Goal: Task Accomplishment & Management: Use online tool/utility

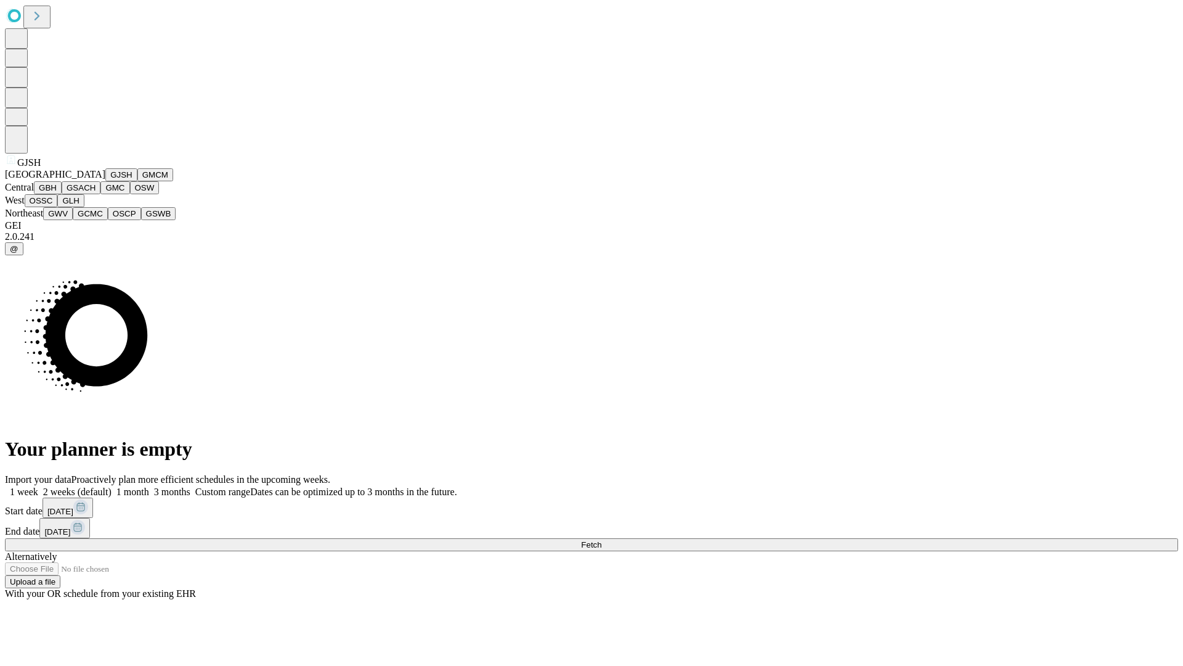
click at [105, 181] on button "GJSH" at bounding box center [121, 174] width 32 height 13
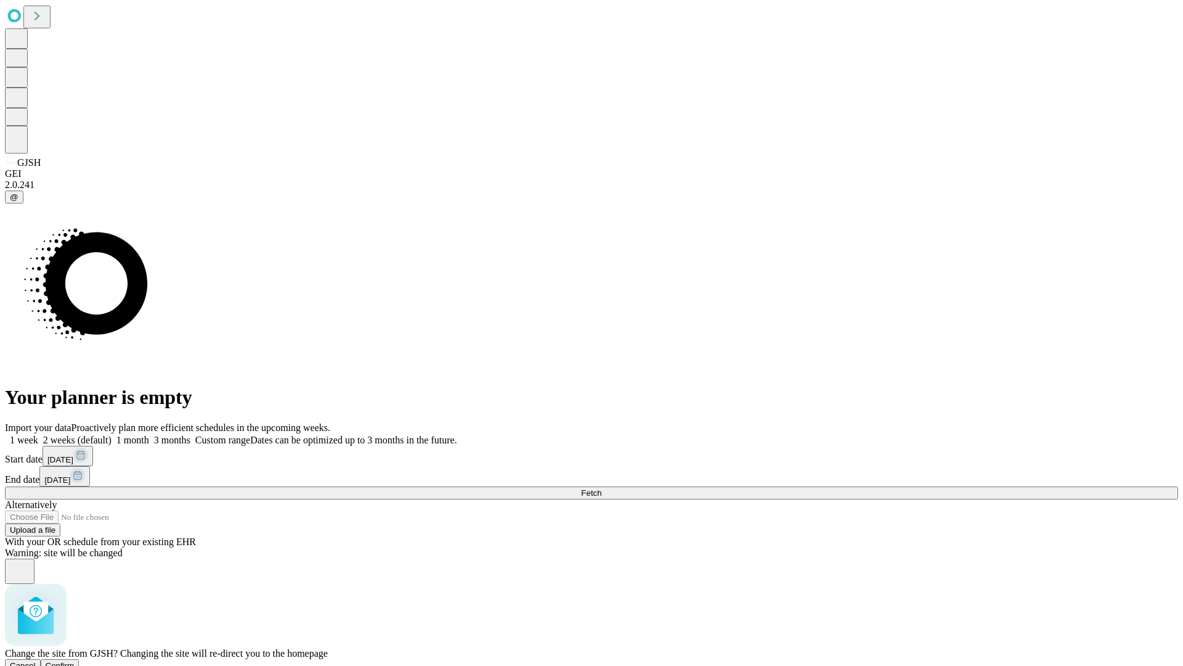
click at [75, 661] on span "Confirm" at bounding box center [60, 665] width 29 height 9
click at [38, 434] on label "1 week" at bounding box center [21, 439] width 33 height 10
click at [601, 488] on span "Fetch" at bounding box center [591, 492] width 20 height 9
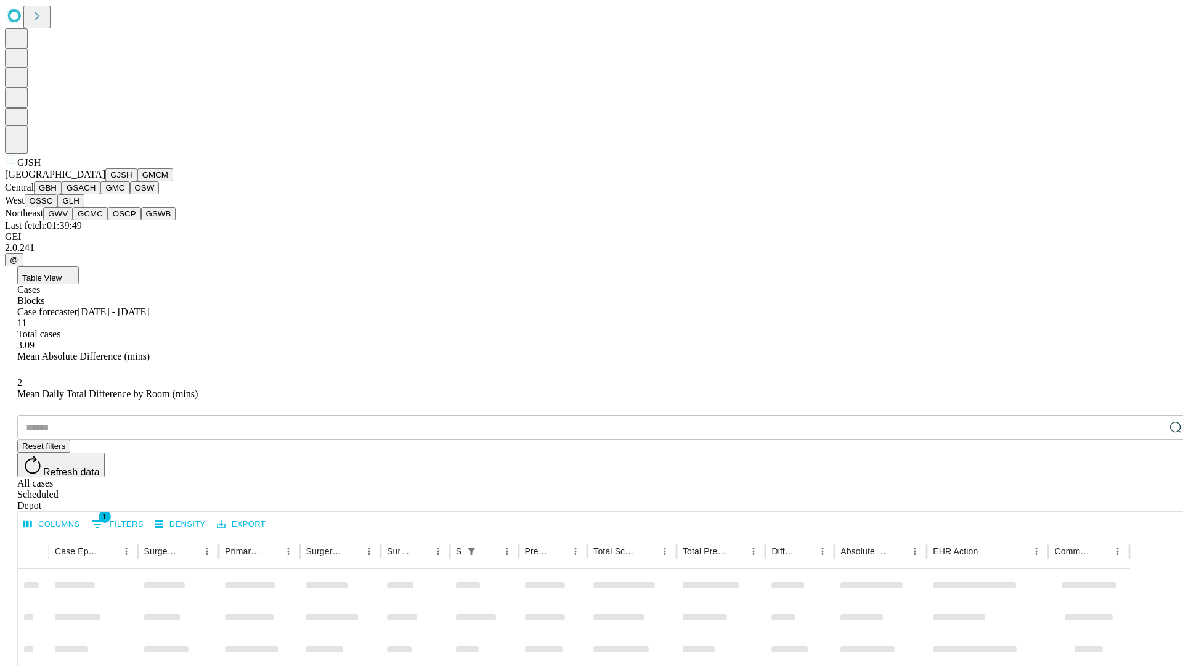
click at [137, 181] on button "GMCM" at bounding box center [155, 174] width 36 height 13
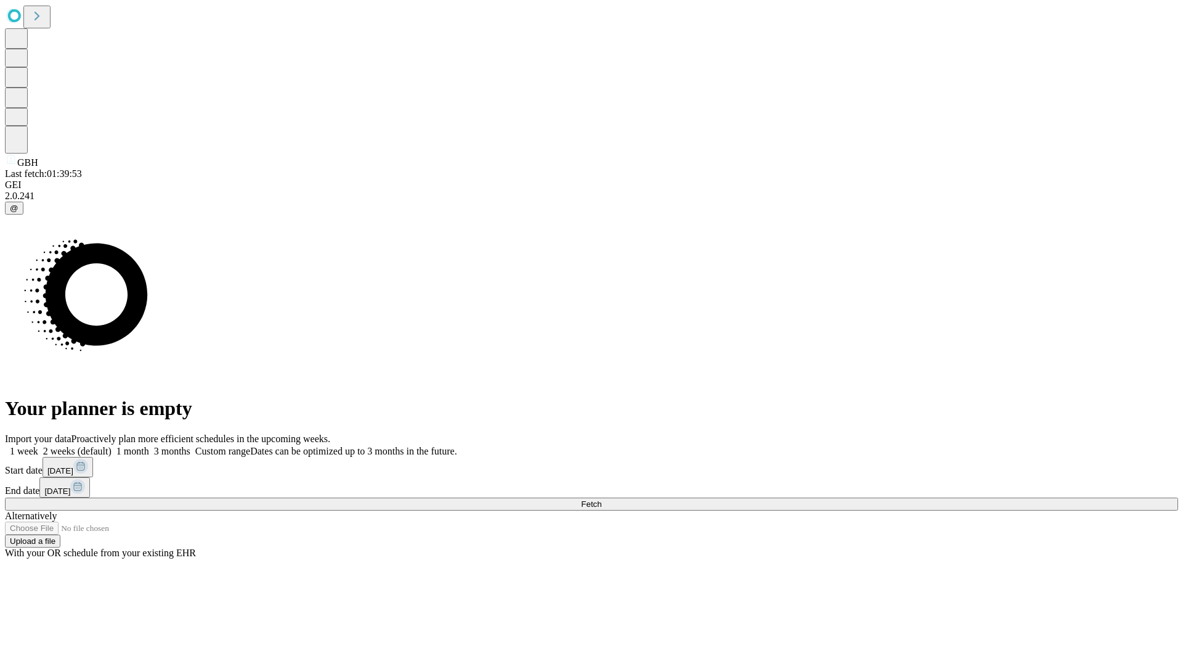
click at [38, 446] on label "1 week" at bounding box center [21, 451] width 33 height 10
click at [601, 499] on span "Fetch" at bounding box center [591, 503] width 20 height 9
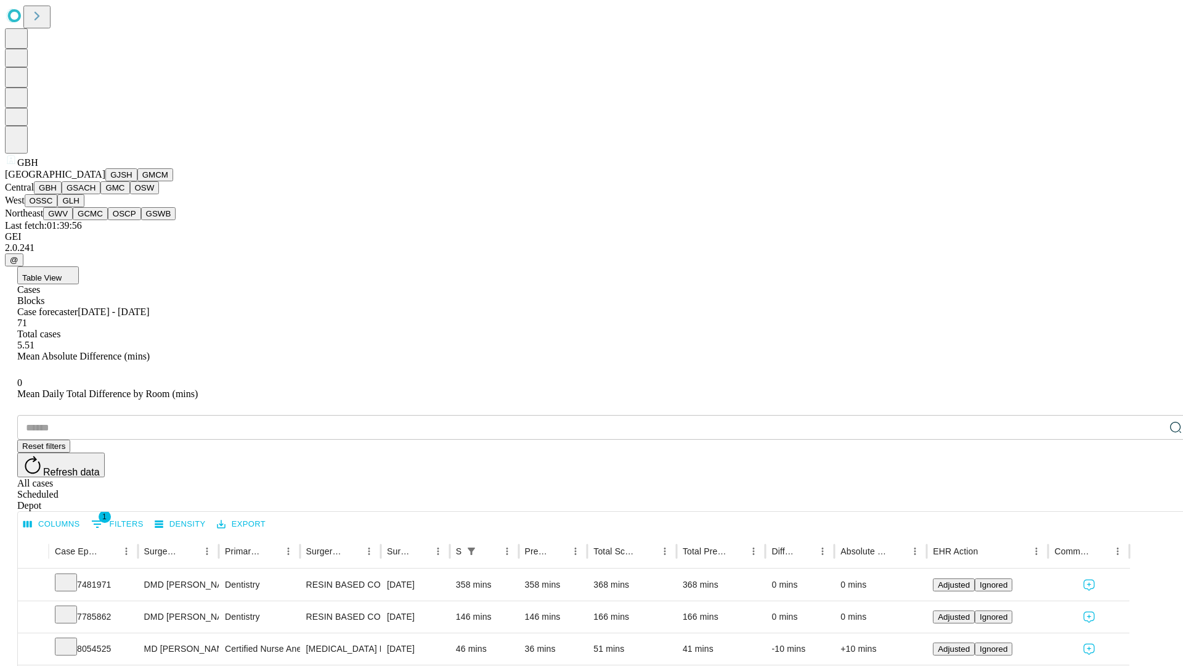
click at [96, 194] on button "GSACH" at bounding box center [81, 187] width 39 height 13
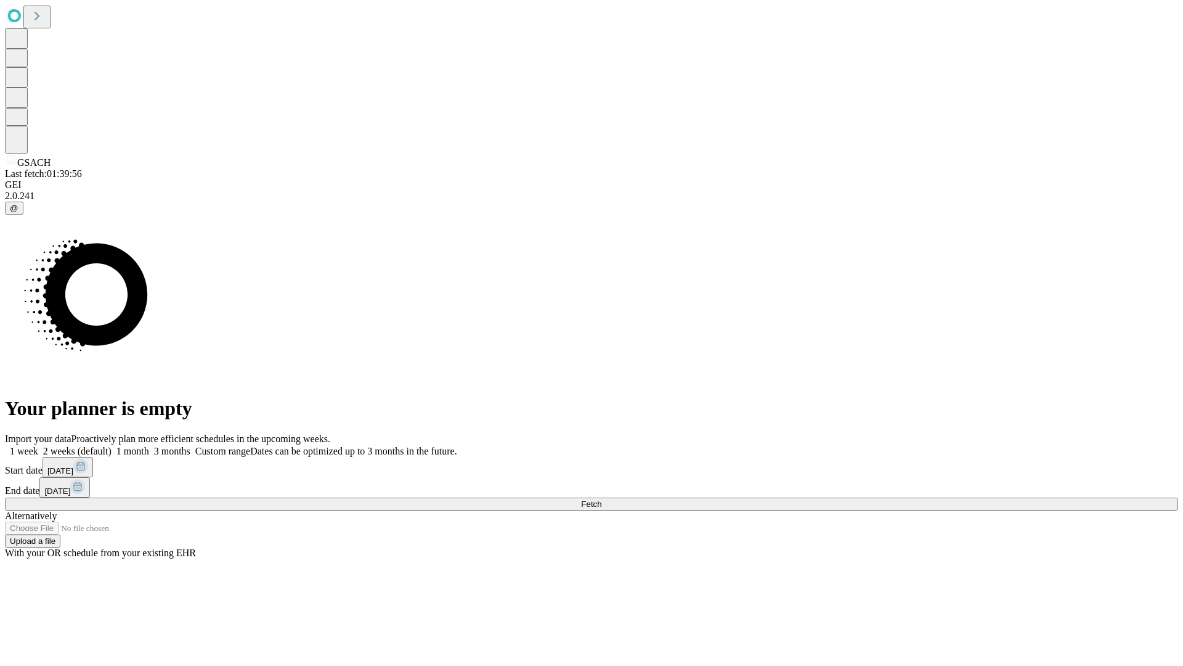
click at [38, 446] on label "1 week" at bounding box center [21, 451] width 33 height 10
click at [601, 499] on span "Fetch" at bounding box center [591, 503] width 20 height 9
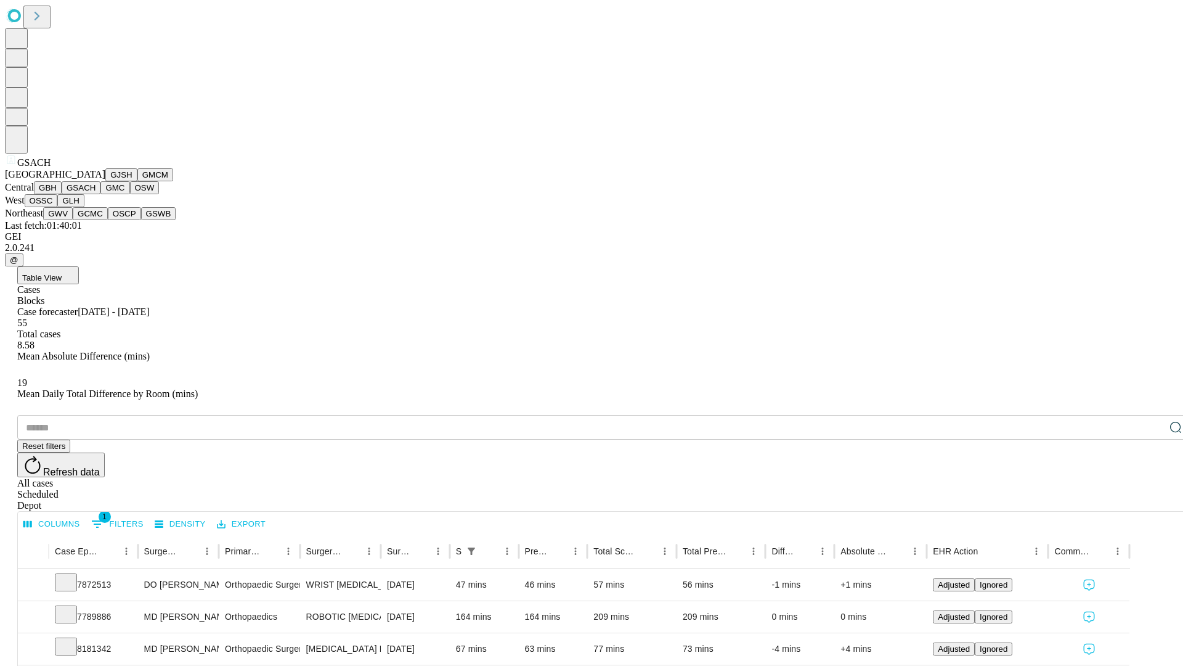
click at [100, 194] on button "GMC" at bounding box center [114, 187] width 29 height 13
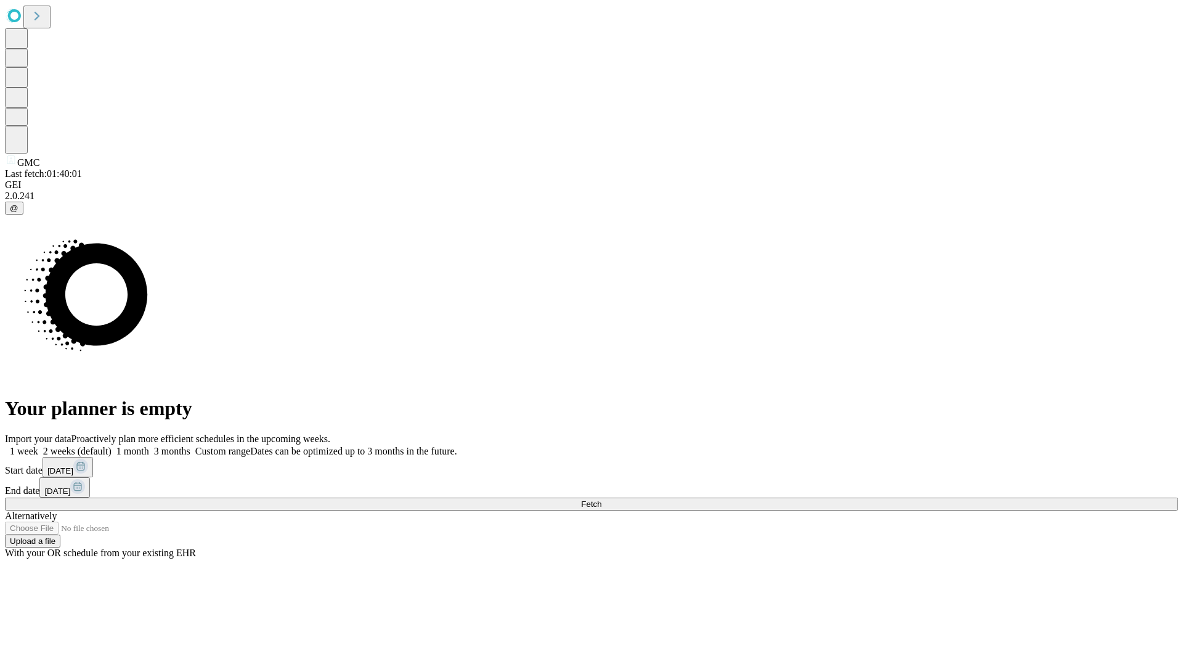
click at [38, 446] on label "1 week" at bounding box center [21, 451] width 33 height 10
click at [601, 499] on span "Fetch" at bounding box center [591, 503] width 20 height 9
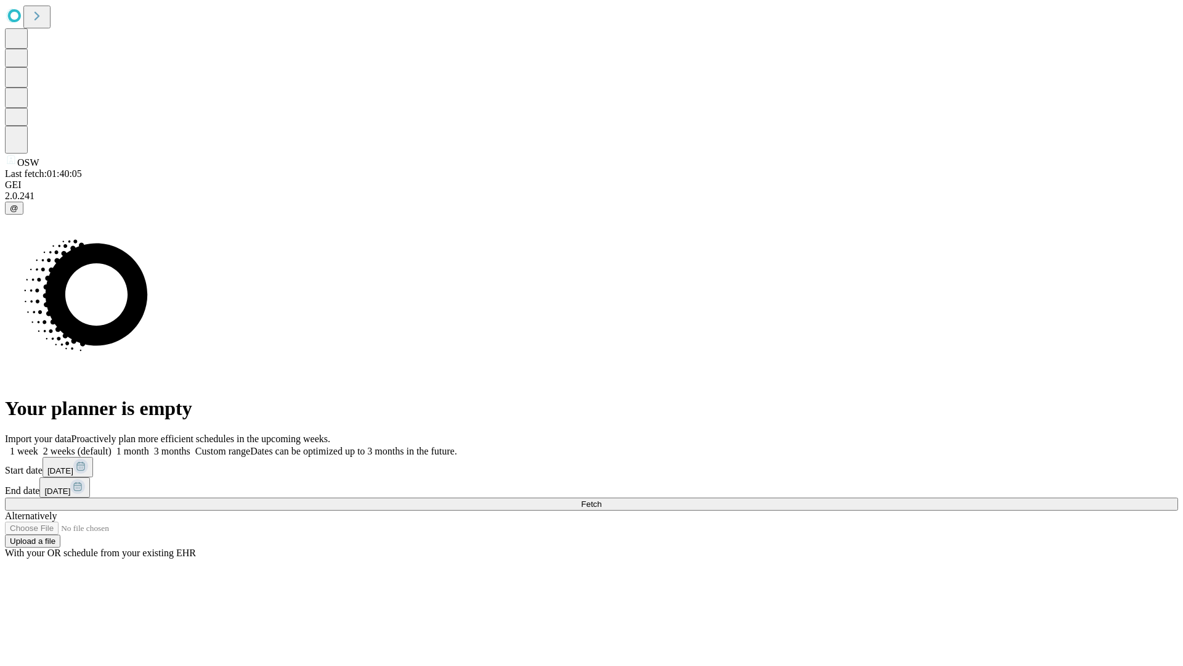
click at [38, 446] on label "1 week" at bounding box center [21, 451] width 33 height 10
click at [601, 499] on span "Fetch" at bounding box center [591, 503] width 20 height 9
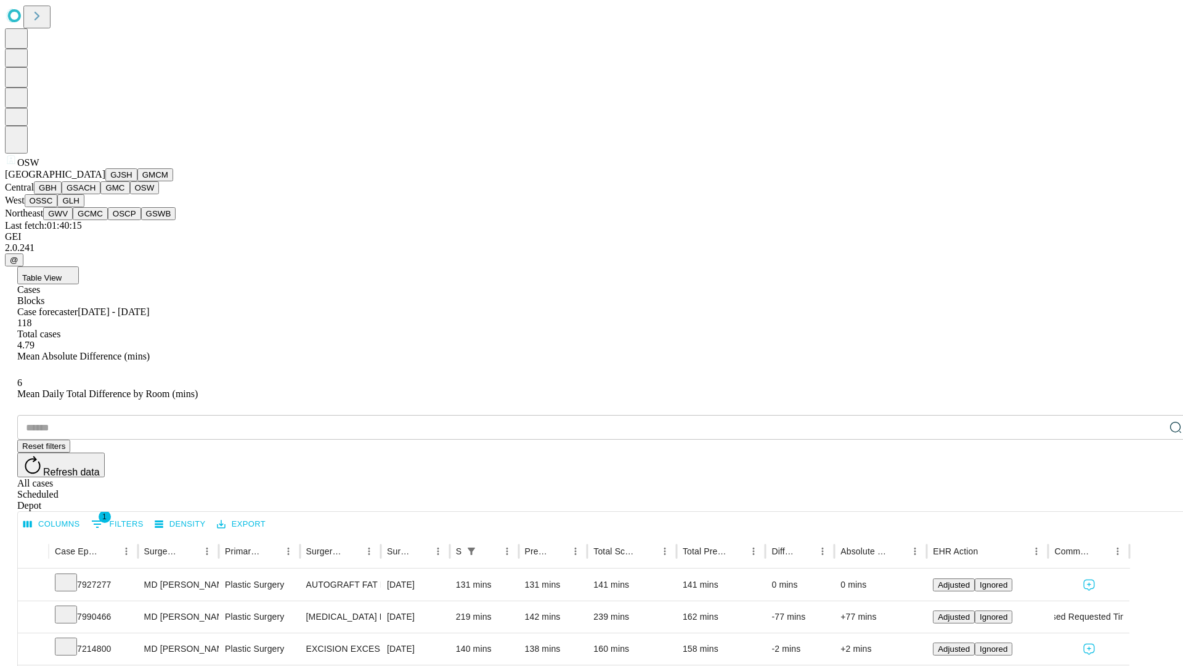
click at [58, 207] on button "OSSC" at bounding box center [41, 200] width 33 height 13
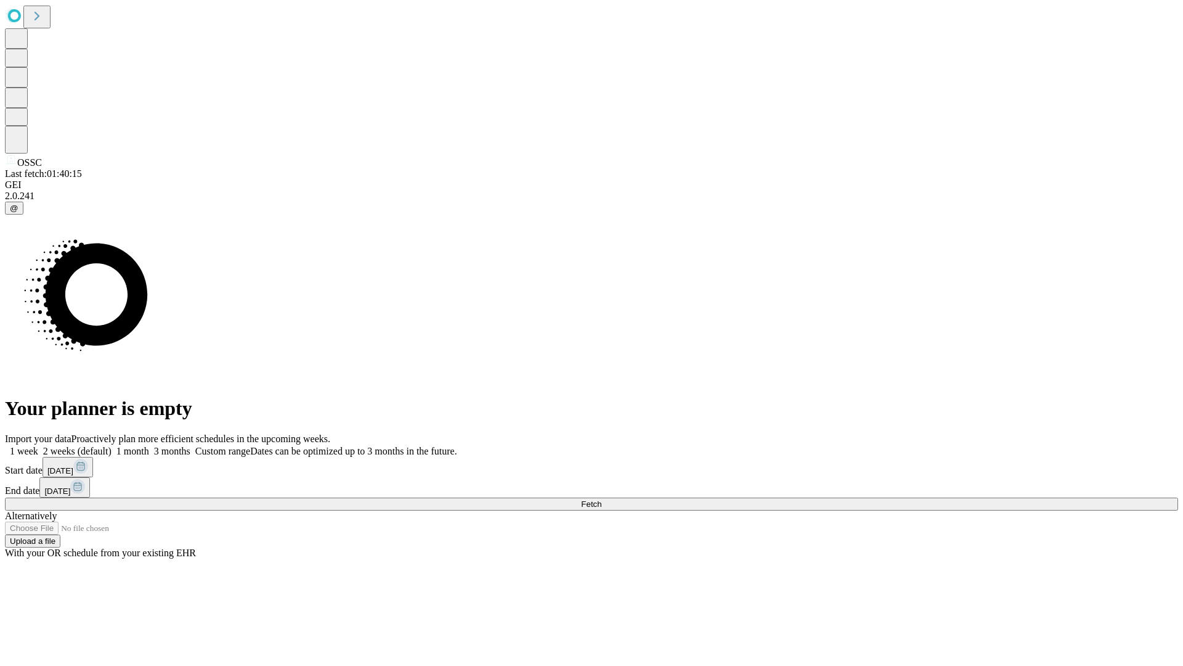
click at [38, 446] on label "1 week" at bounding box center [21, 451] width 33 height 10
click at [601, 499] on span "Fetch" at bounding box center [591, 503] width 20 height 9
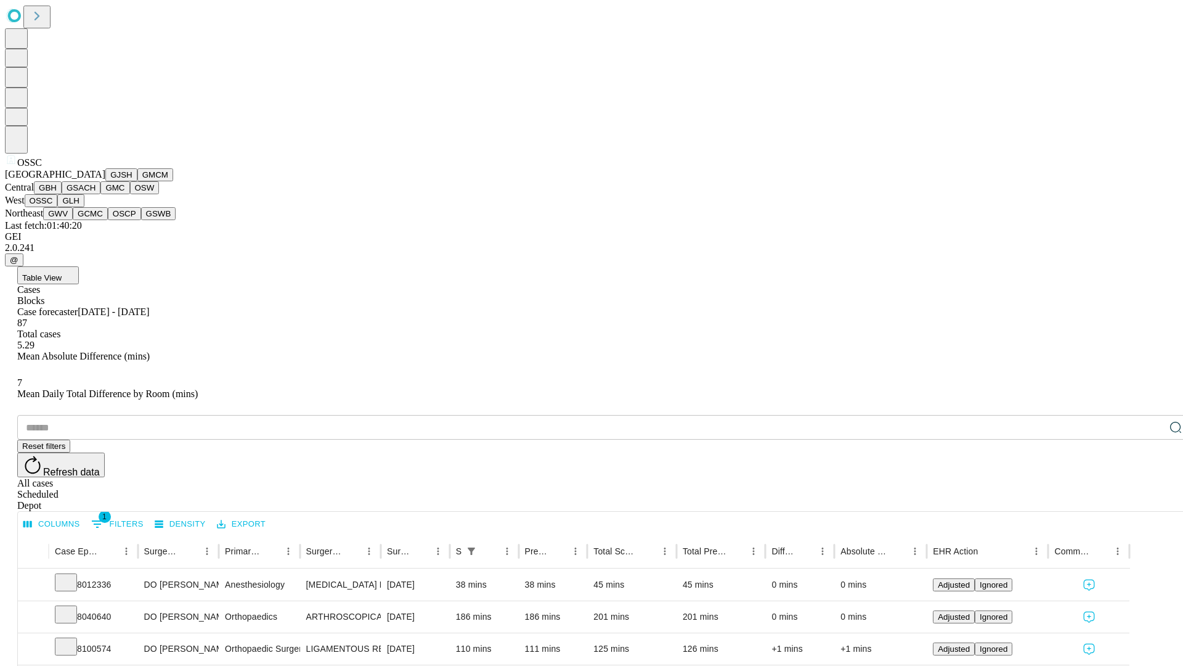
click at [84, 207] on button "GLH" at bounding box center [70, 200] width 26 height 13
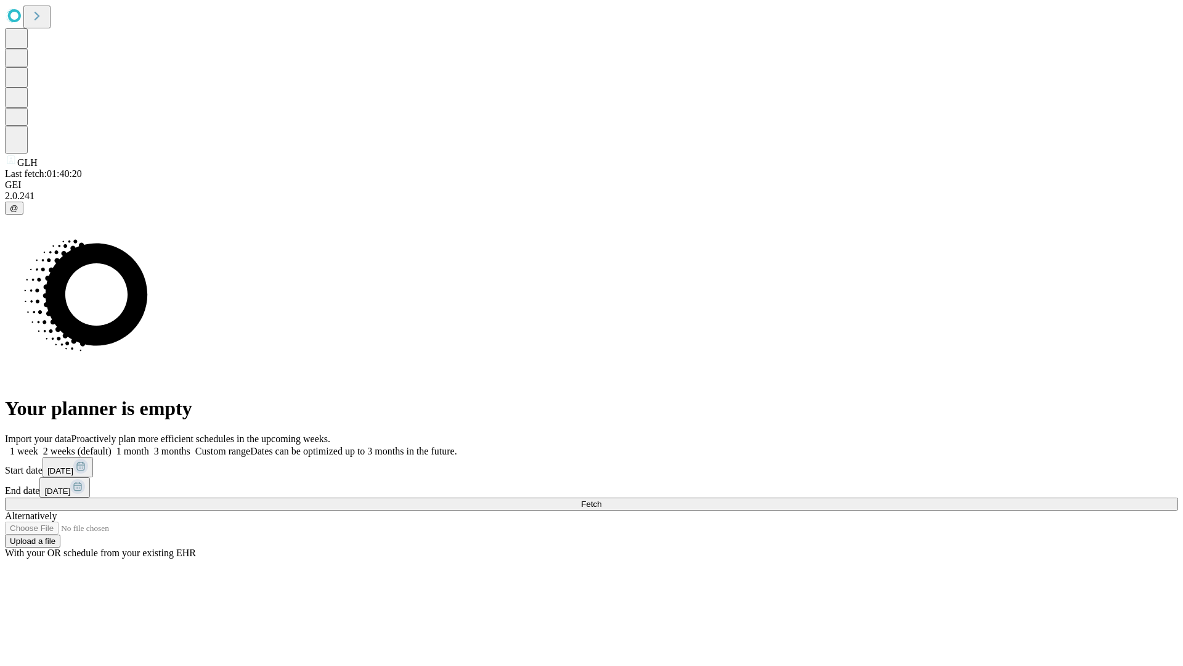
click at [38, 446] on label "1 week" at bounding box center [21, 451] width 33 height 10
click at [601, 499] on span "Fetch" at bounding box center [591, 503] width 20 height 9
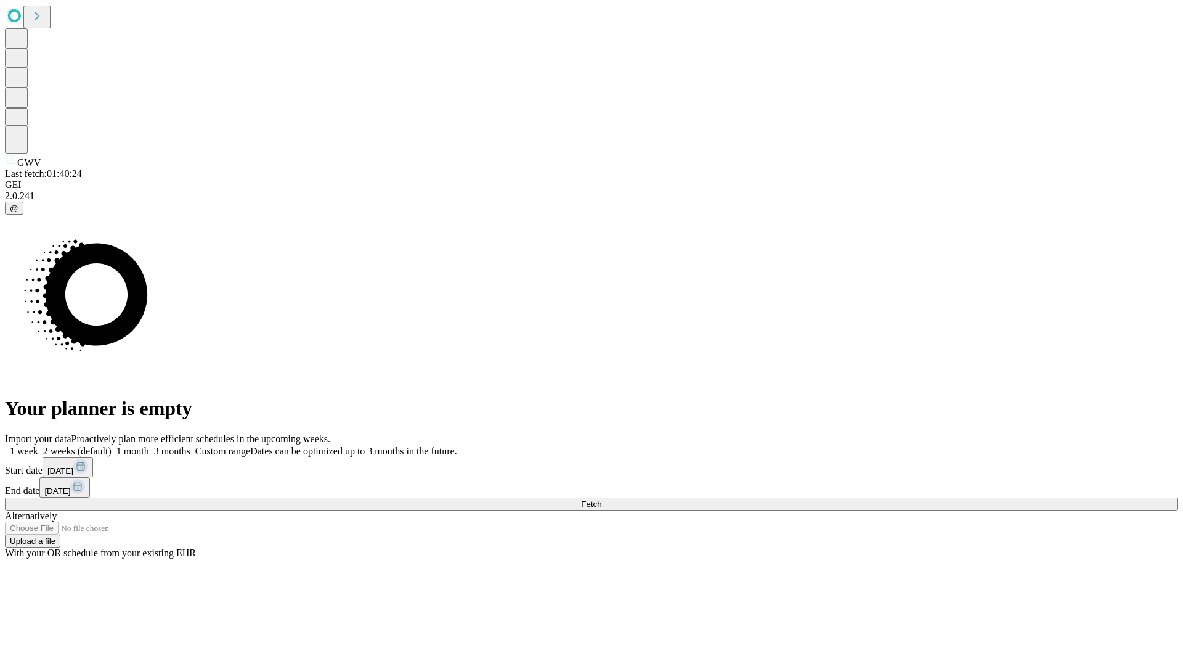
click at [38, 446] on label "1 week" at bounding box center [21, 451] width 33 height 10
click at [601, 499] on span "Fetch" at bounding box center [591, 503] width 20 height 9
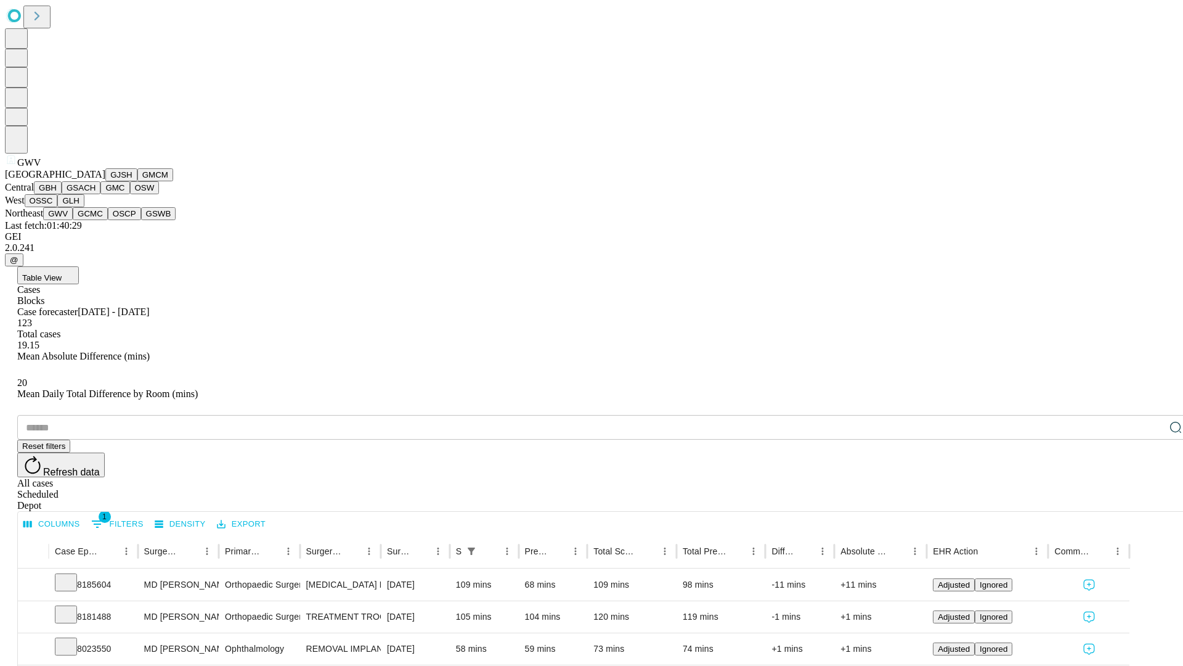
click at [96, 220] on button "GCMC" at bounding box center [90, 213] width 35 height 13
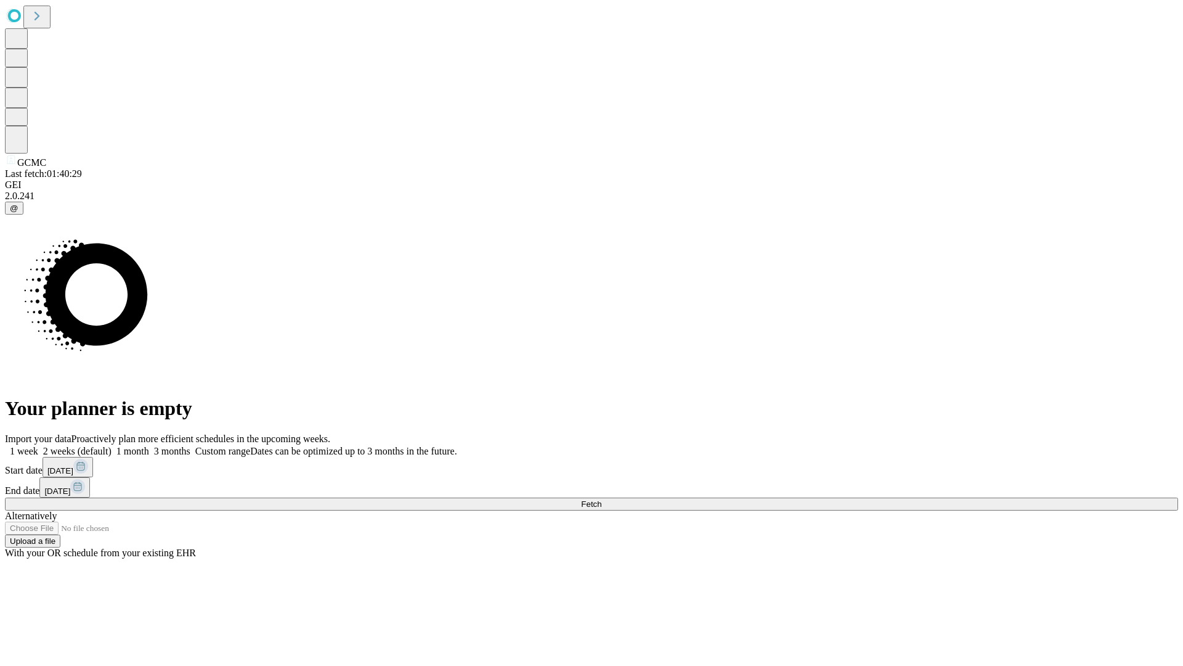
click at [38, 446] on label "1 week" at bounding box center [21, 451] width 33 height 10
click at [601, 499] on span "Fetch" at bounding box center [591, 503] width 20 height 9
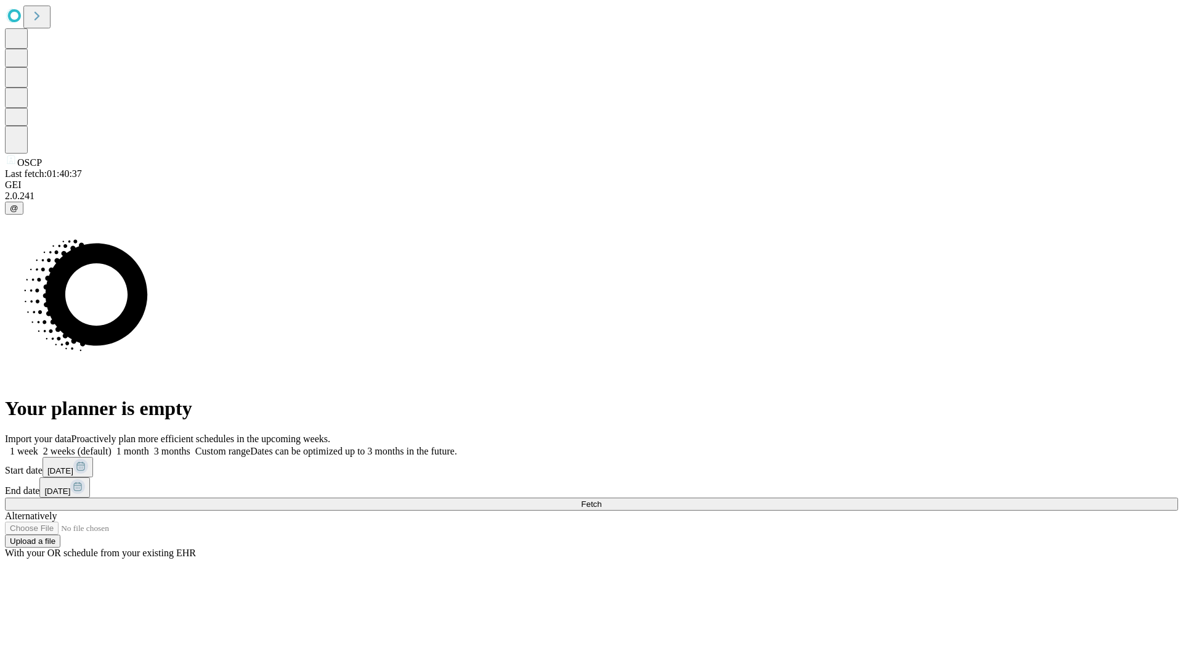
click at [38, 446] on label "1 week" at bounding box center [21, 451] width 33 height 10
click at [601, 499] on span "Fetch" at bounding box center [591, 503] width 20 height 9
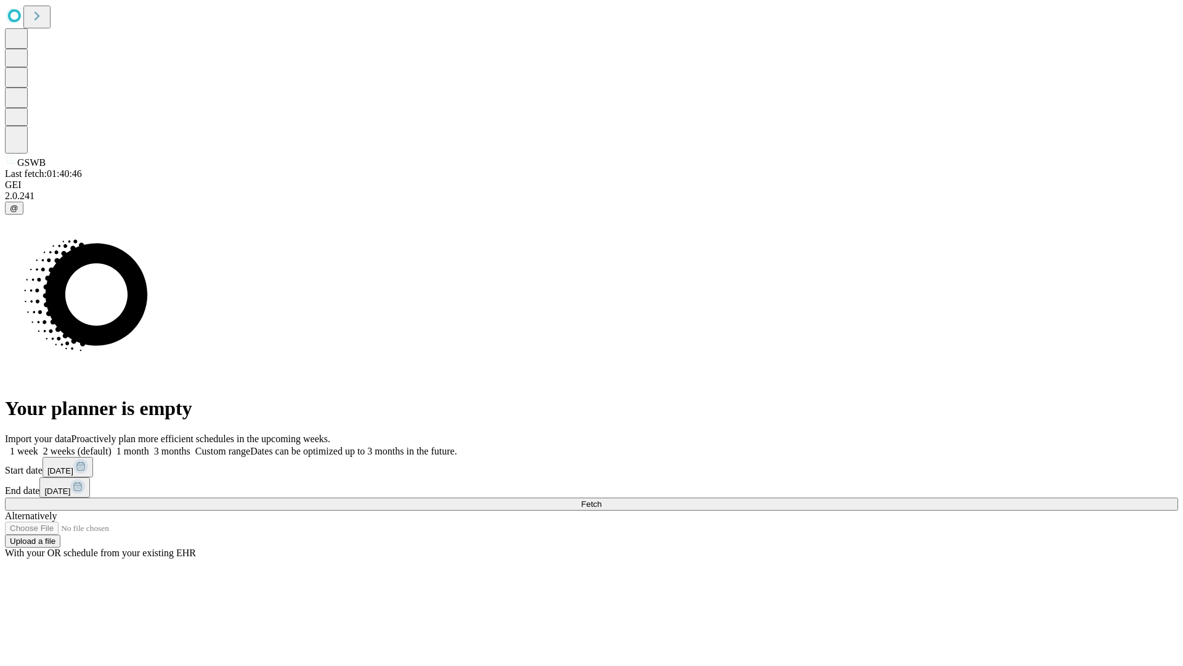
click at [601, 499] on span "Fetch" at bounding box center [591, 503] width 20 height 9
